Goal: Find contact information: Obtain details needed to contact an individual or organization

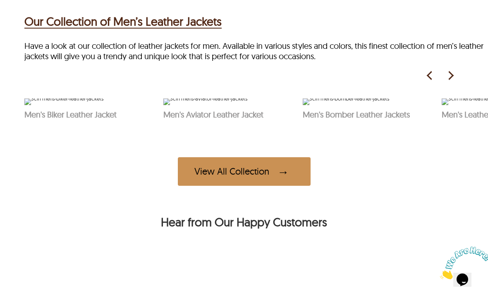
scroll to position [364, 0]
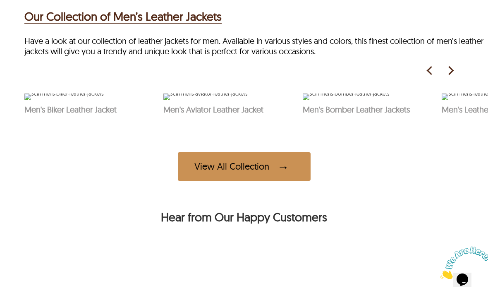
click at [452, 77] on img at bounding box center [450, 71] width 12 height 12
click at [451, 77] on img at bounding box center [450, 71] width 12 height 12
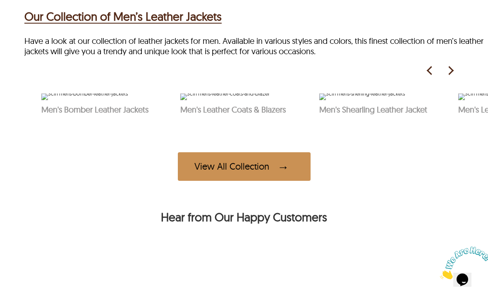
scroll to position [0, 278]
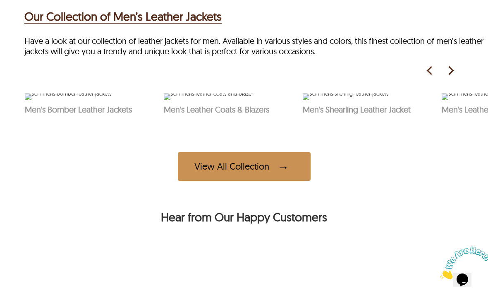
click at [452, 77] on img at bounding box center [450, 71] width 12 height 12
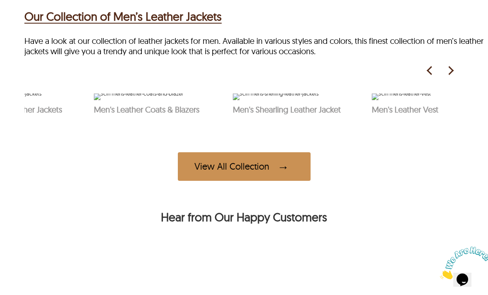
scroll to position [0, 363]
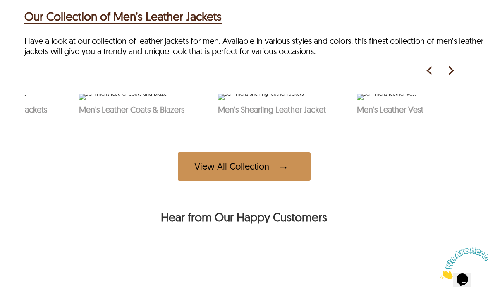
click at [449, 77] on img at bounding box center [450, 71] width 12 height 12
click at [456, 77] on img at bounding box center [450, 71] width 12 height 12
click at [428, 77] on img at bounding box center [430, 71] width 12 height 12
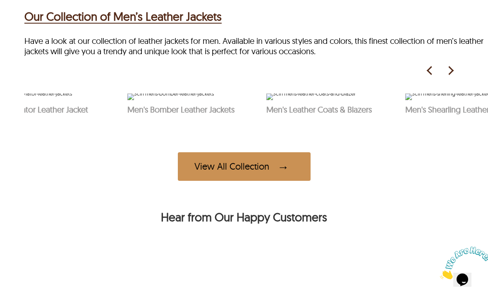
click at [426, 77] on img at bounding box center [430, 71] width 12 height 12
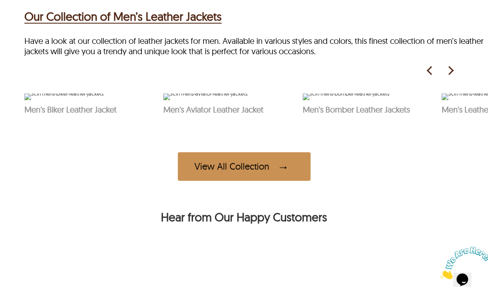
click at [425, 77] on img at bounding box center [430, 71] width 12 height 12
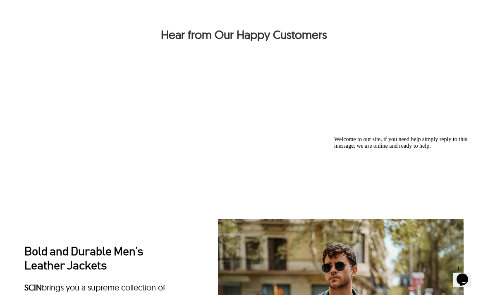
scroll to position [542, 0]
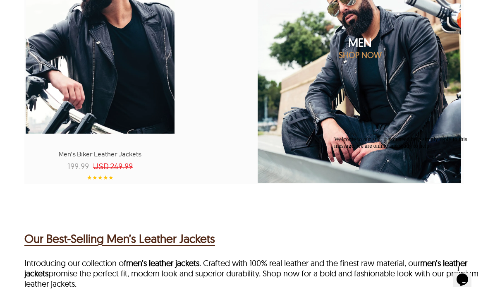
scroll to position [786, 0]
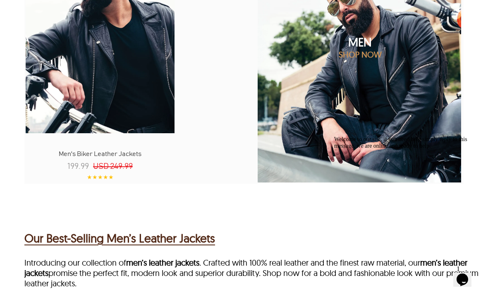
click at [369, 54] on p "SHOP NOW" at bounding box center [359, 54] width 207 height 10
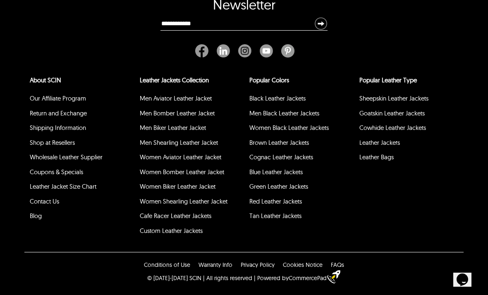
scroll to position [323, 0]
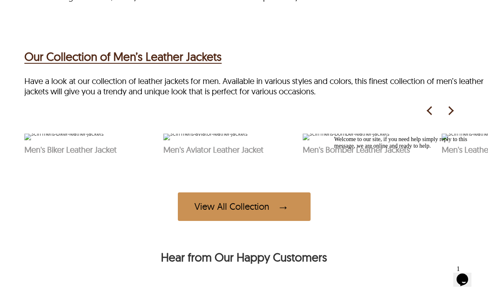
click at [454, 117] on img at bounding box center [450, 111] width 12 height 12
click at [449, 117] on img at bounding box center [450, 111] width 12 height 12
click at [447, 117] on img at bounding box center [450, 111] width 12 height 12
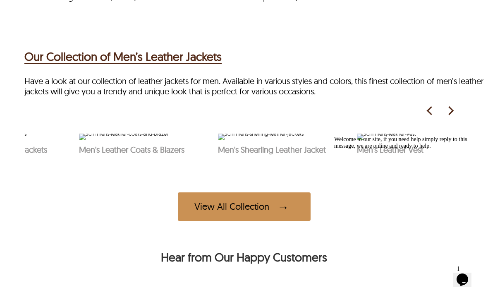
click at [449, 117] on img at bounding box center [450, 111] width 12 height 12
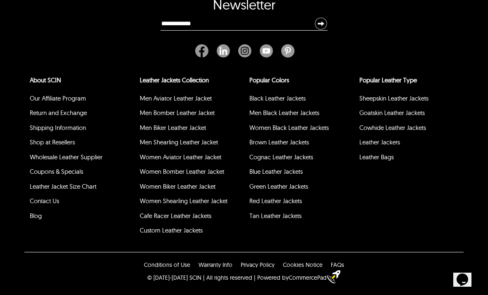
scroll to position [2511, 0]
click at [53, 205] on link "Contact Us" at bounding box center [44, 201] width 29 height 8
